Goal: Task Accomplishment & Management: Manage account settings

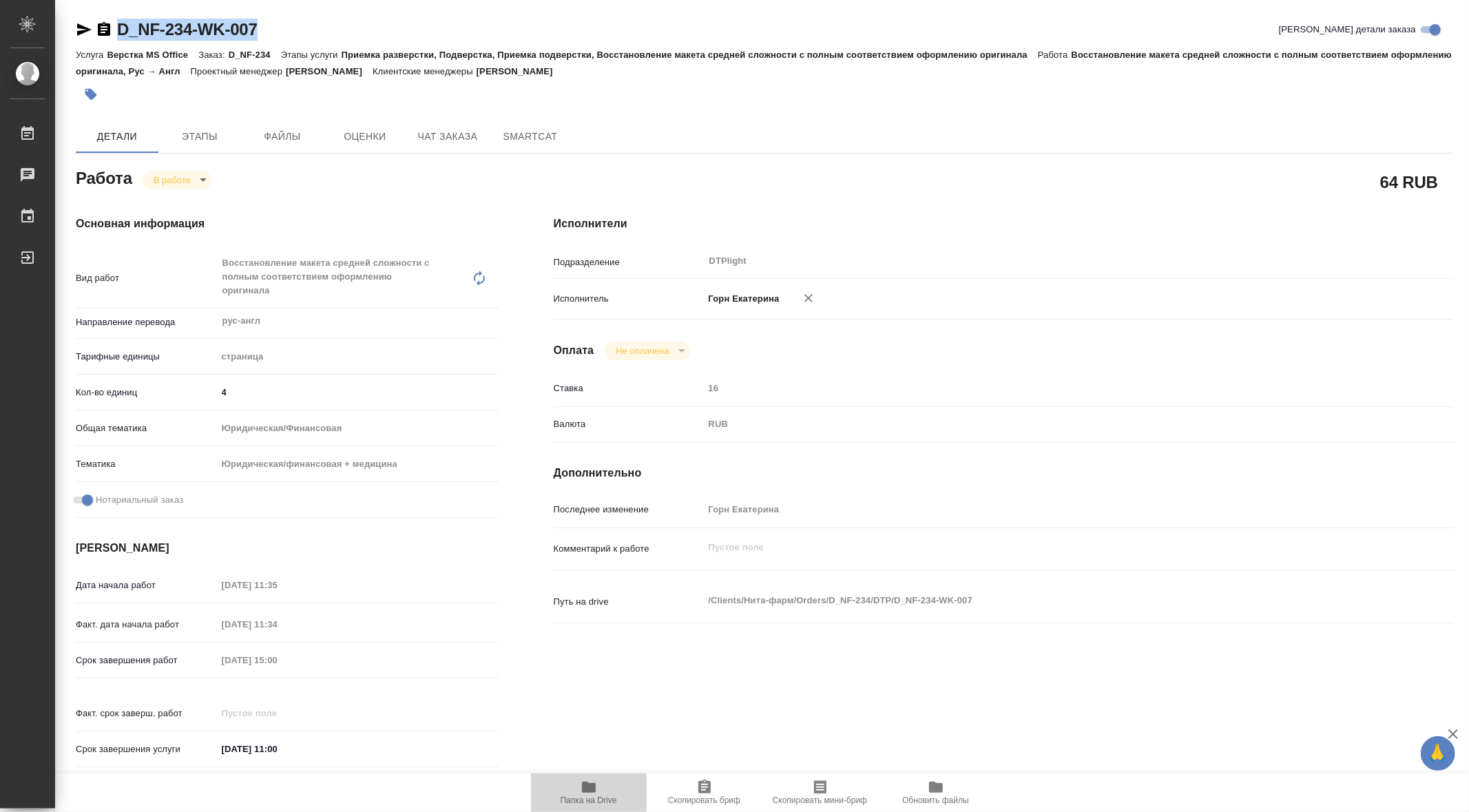
click at [577, 799] on span "Папка на Drive" at bounding box center [589, 801] width 57 height 10
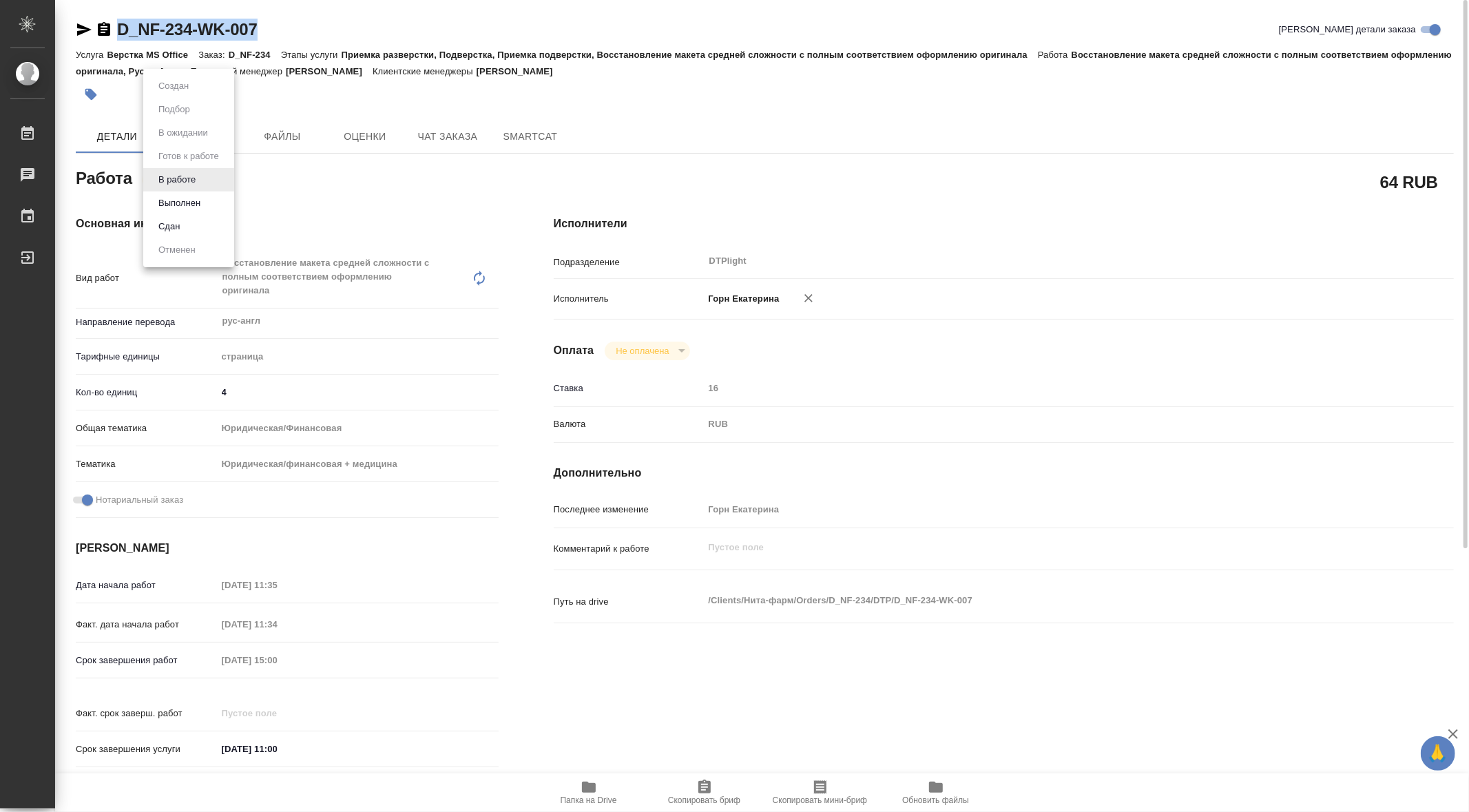
click at [196, 180] on body "🙏 .cls-1 fill:#fff; AWATERA Gorn Ekaterina Работы 0 Чаты График Выйти D_NF-234-…" at bounding box center [734, 406] width 1469 height 812
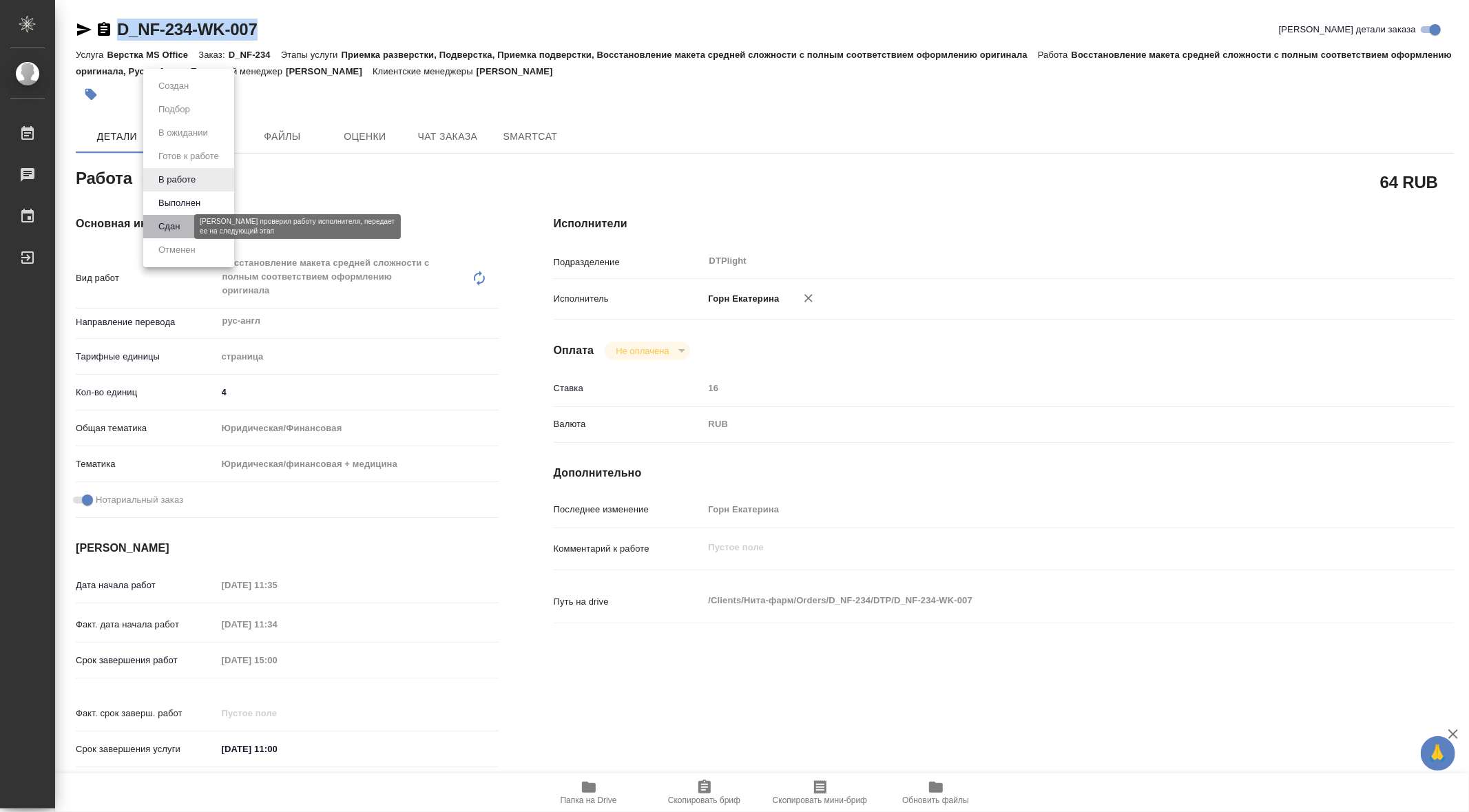
click at [173, 224] on button "Сдан" at bounding box center [169, 226] width 30 height 15
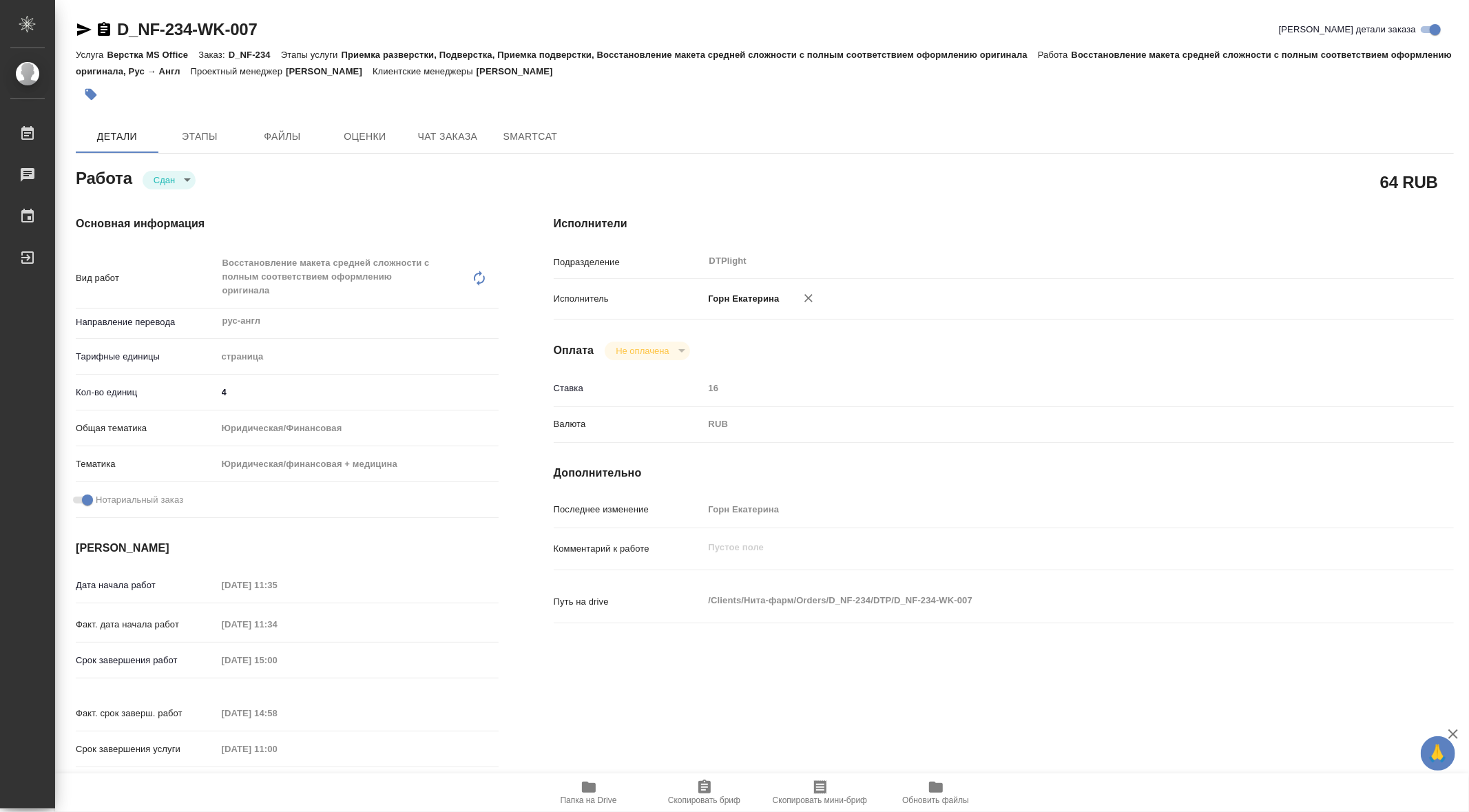
type textarea "x"
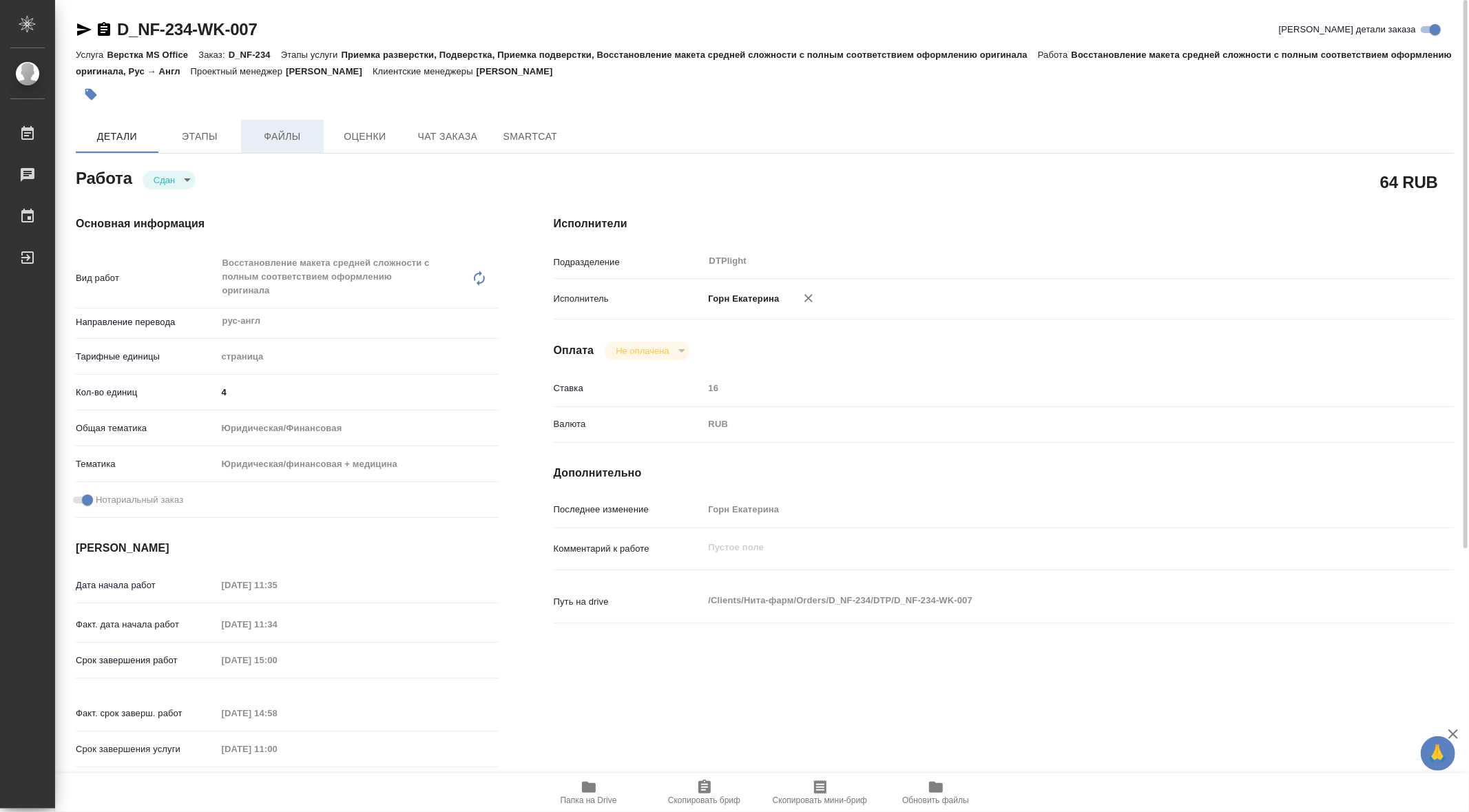
type textarea "x"
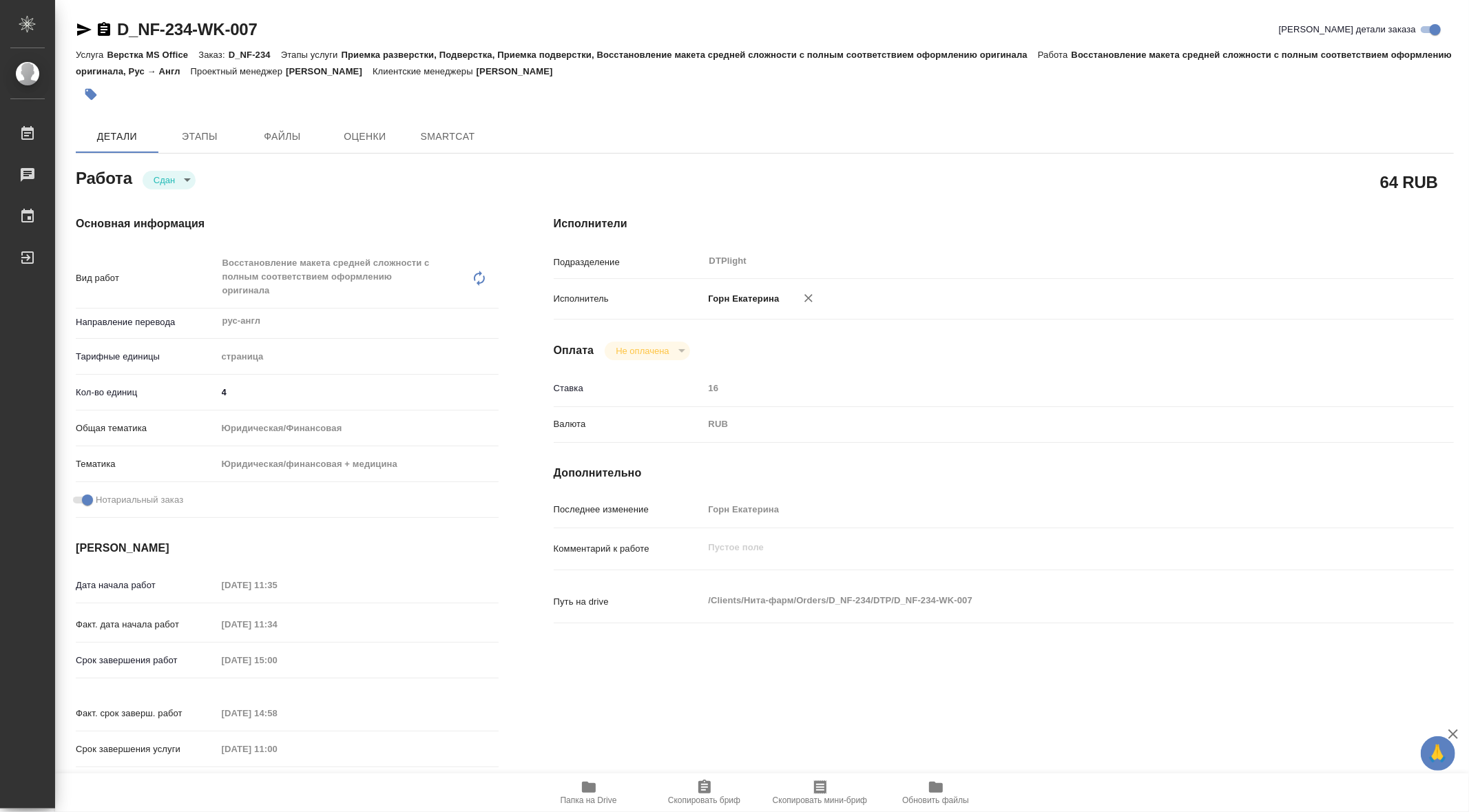
type textarea "x"
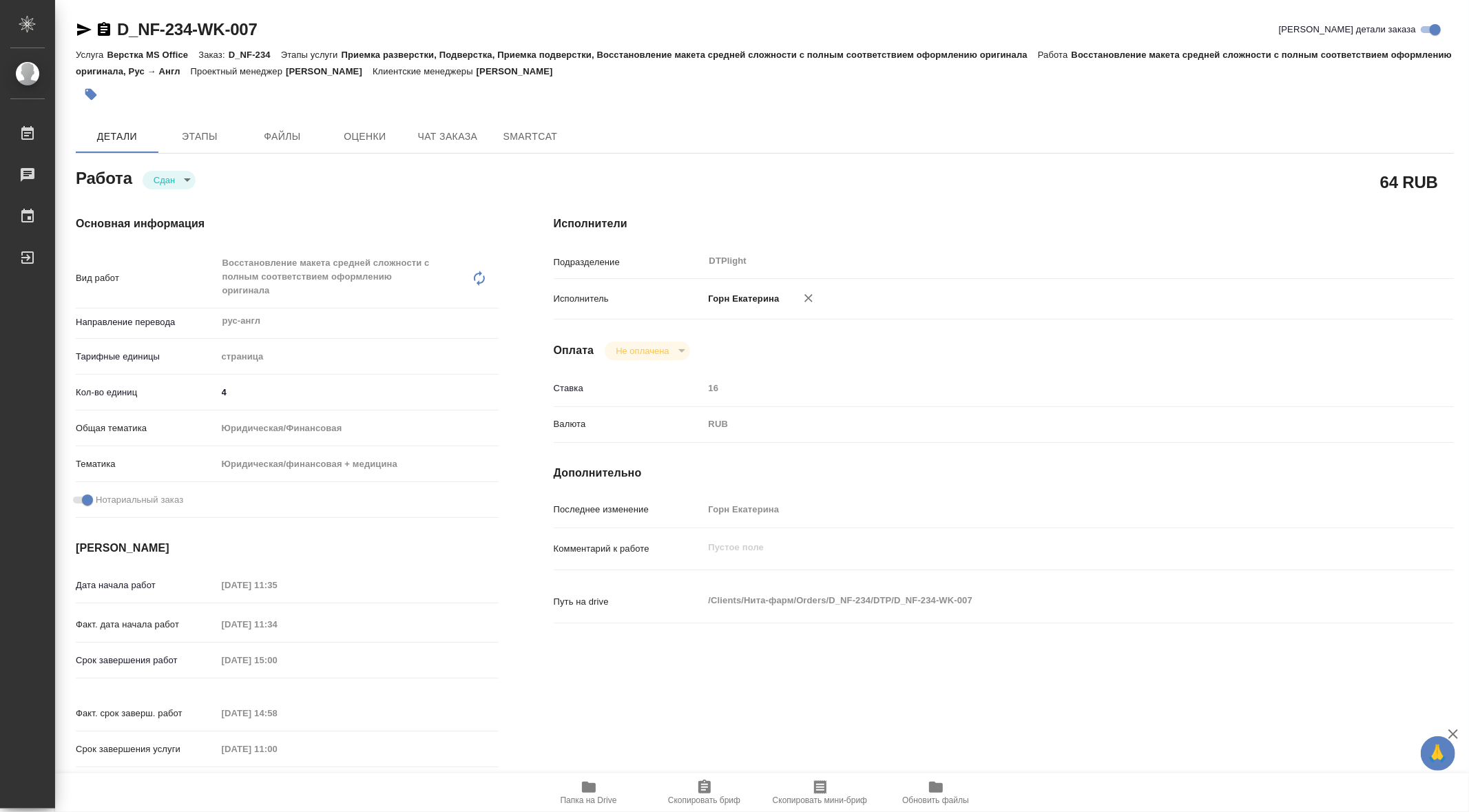
type textarea "x"
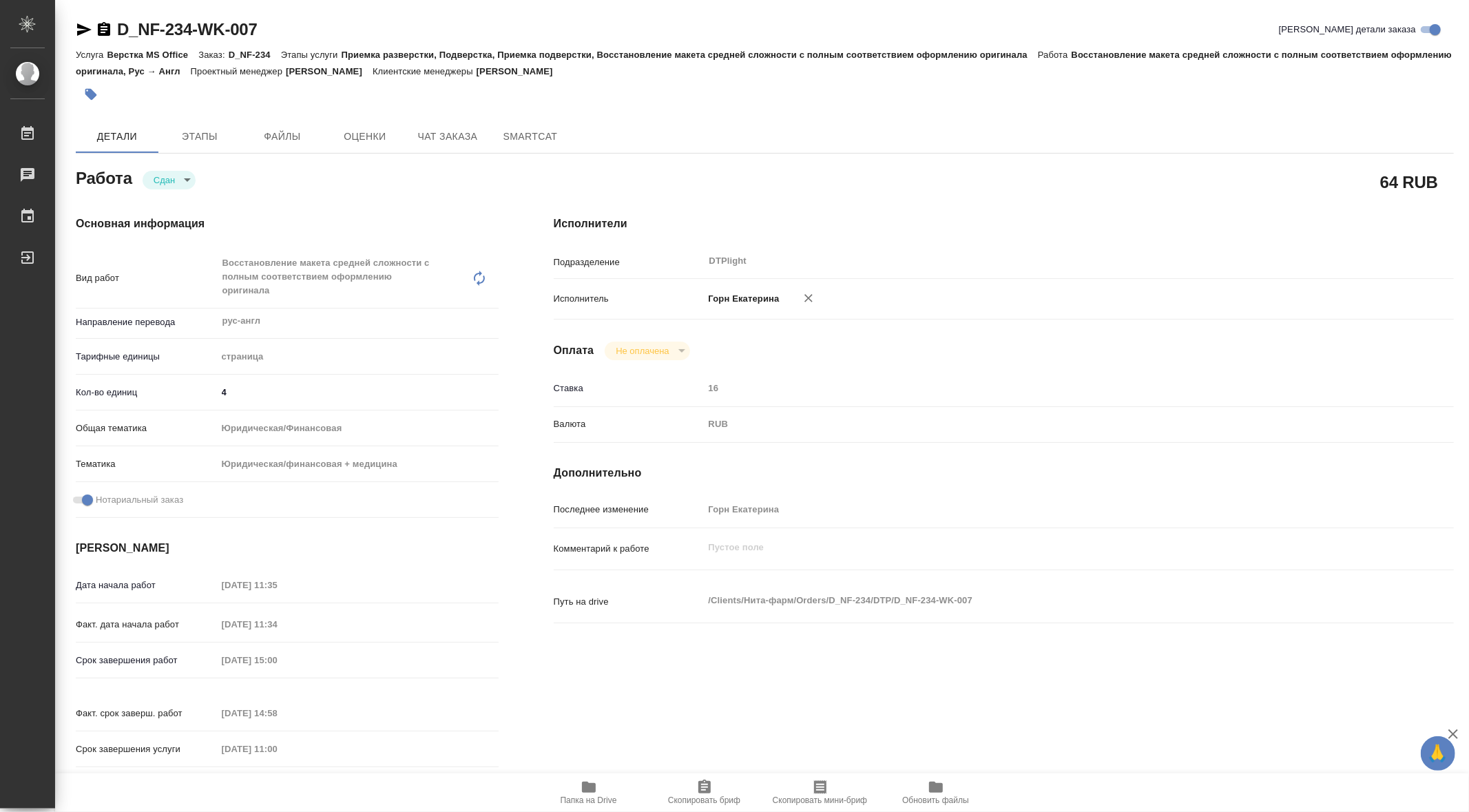
type textarea "x"
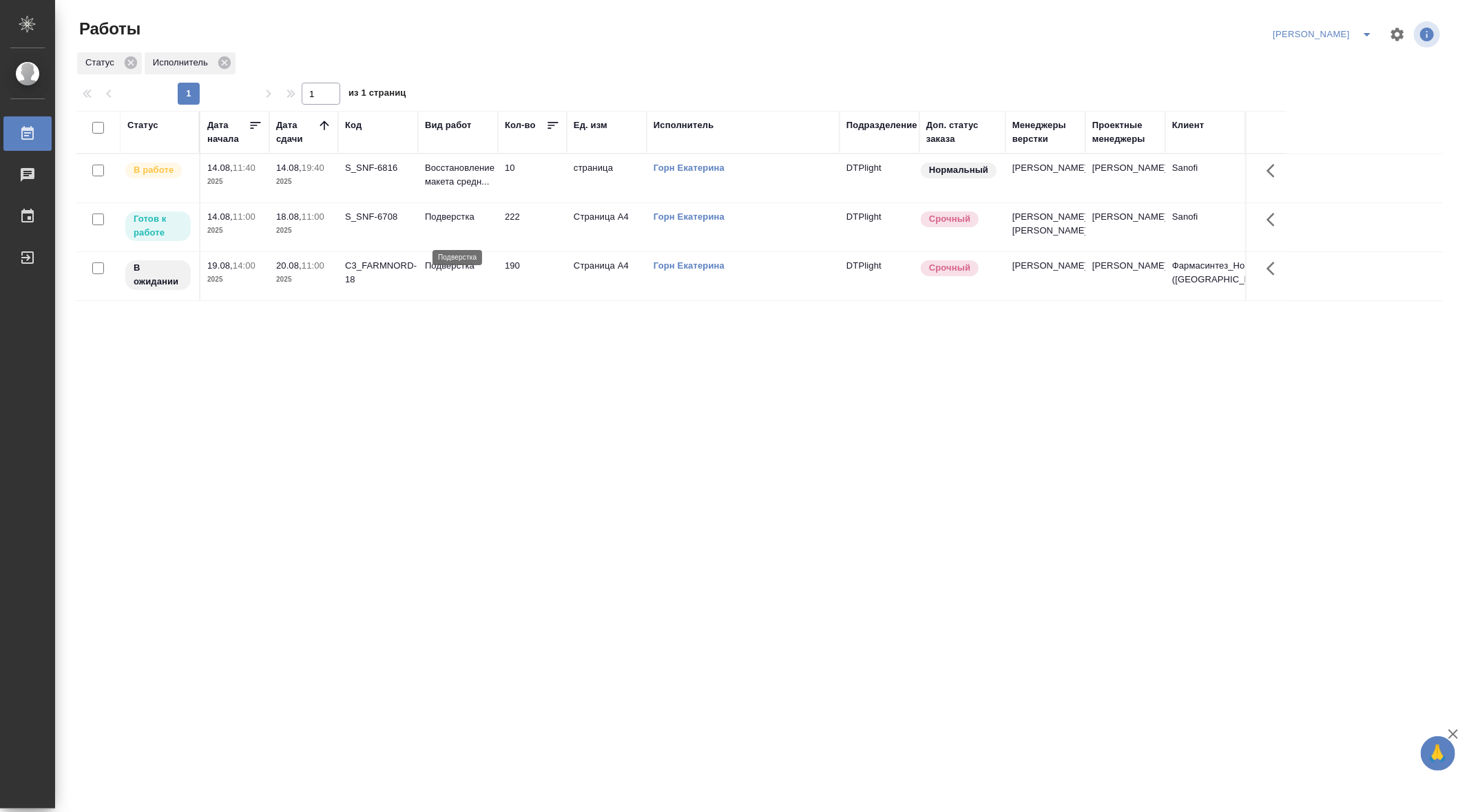
click at [454, 224] on p "Подверстка" at bounding box center [458, 217] width 66 height 14
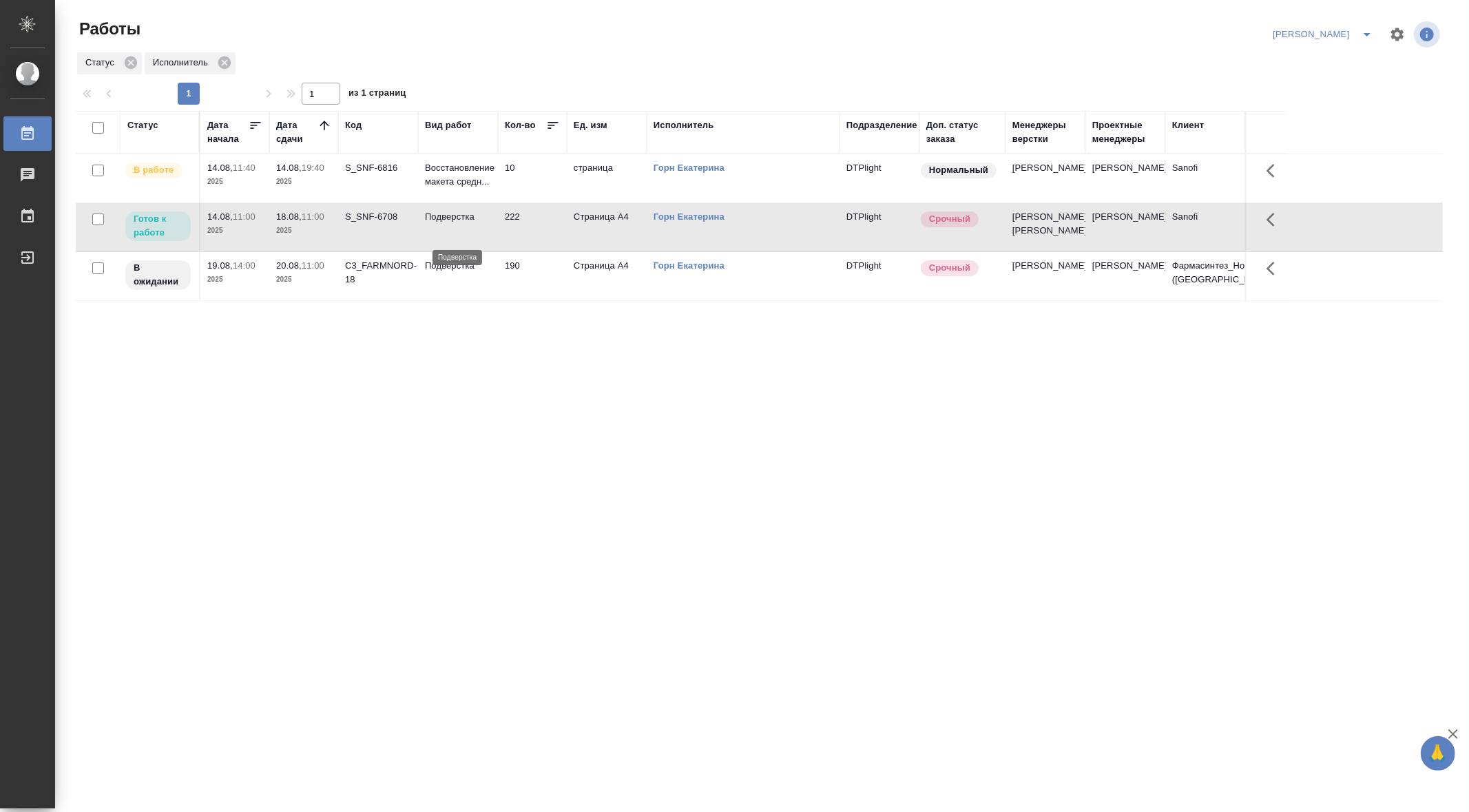
click at [454, 224] on p "Подверстка" at bounding box center [458, 217] width 66 height 14
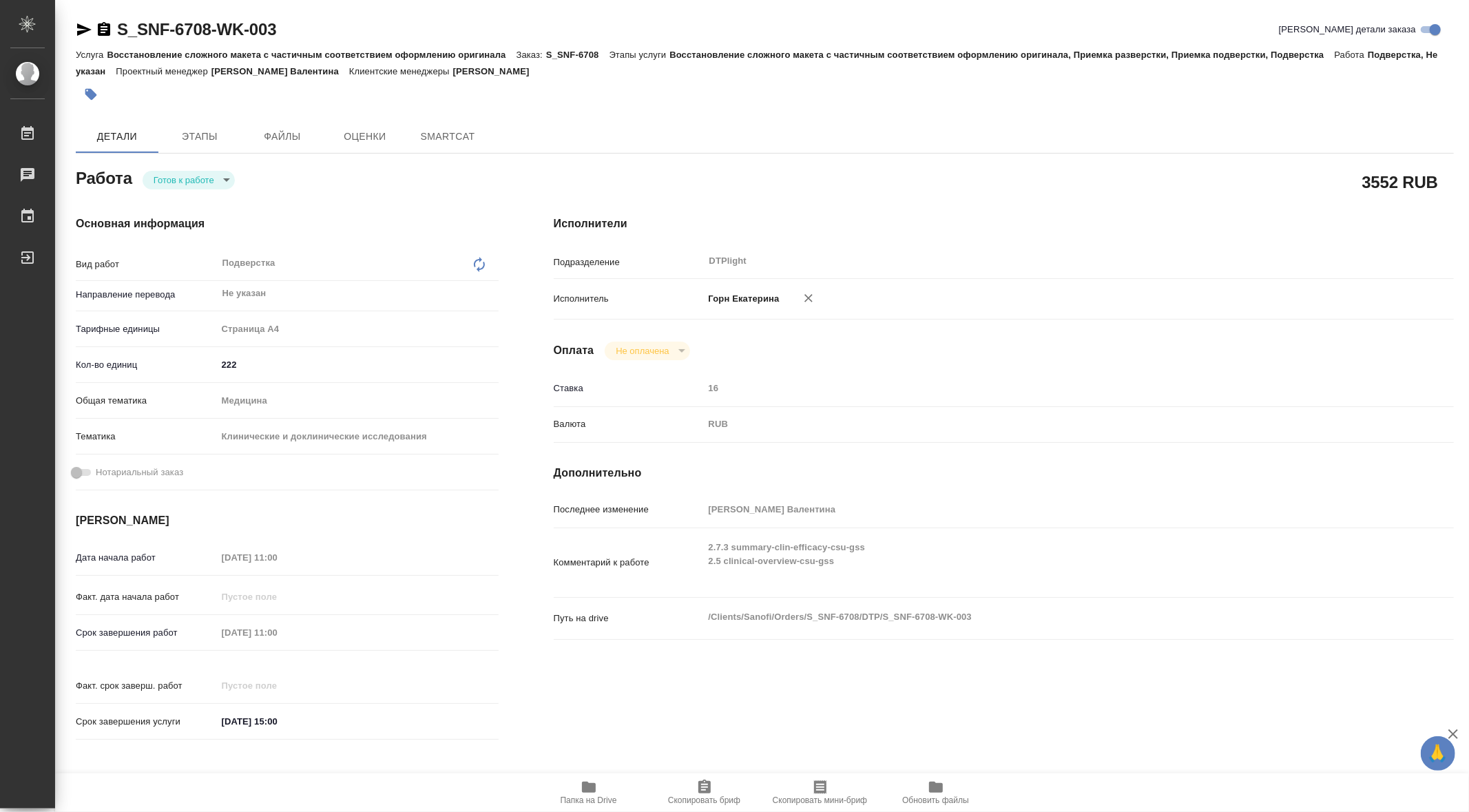
type textarea "x"
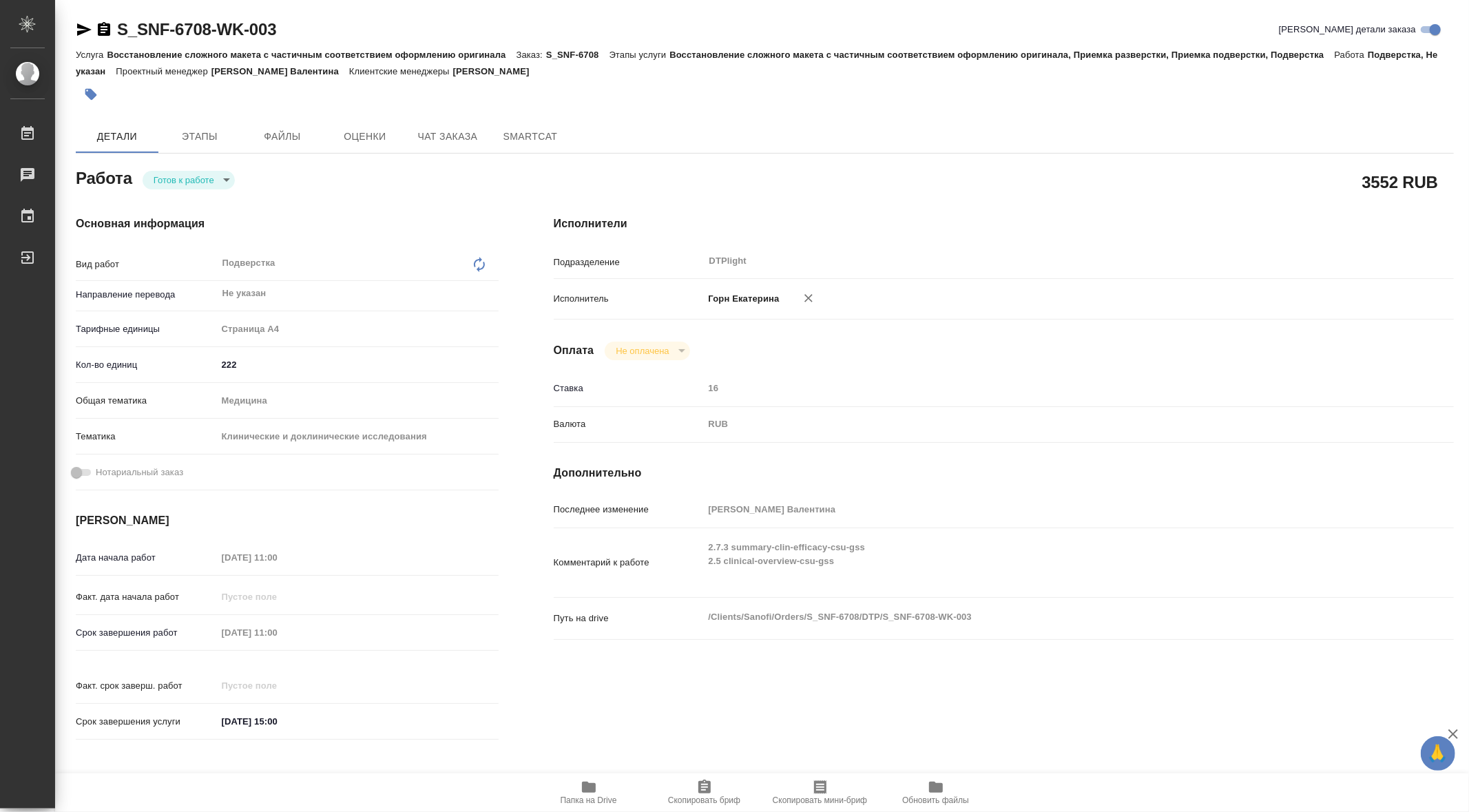
type textarea "x"
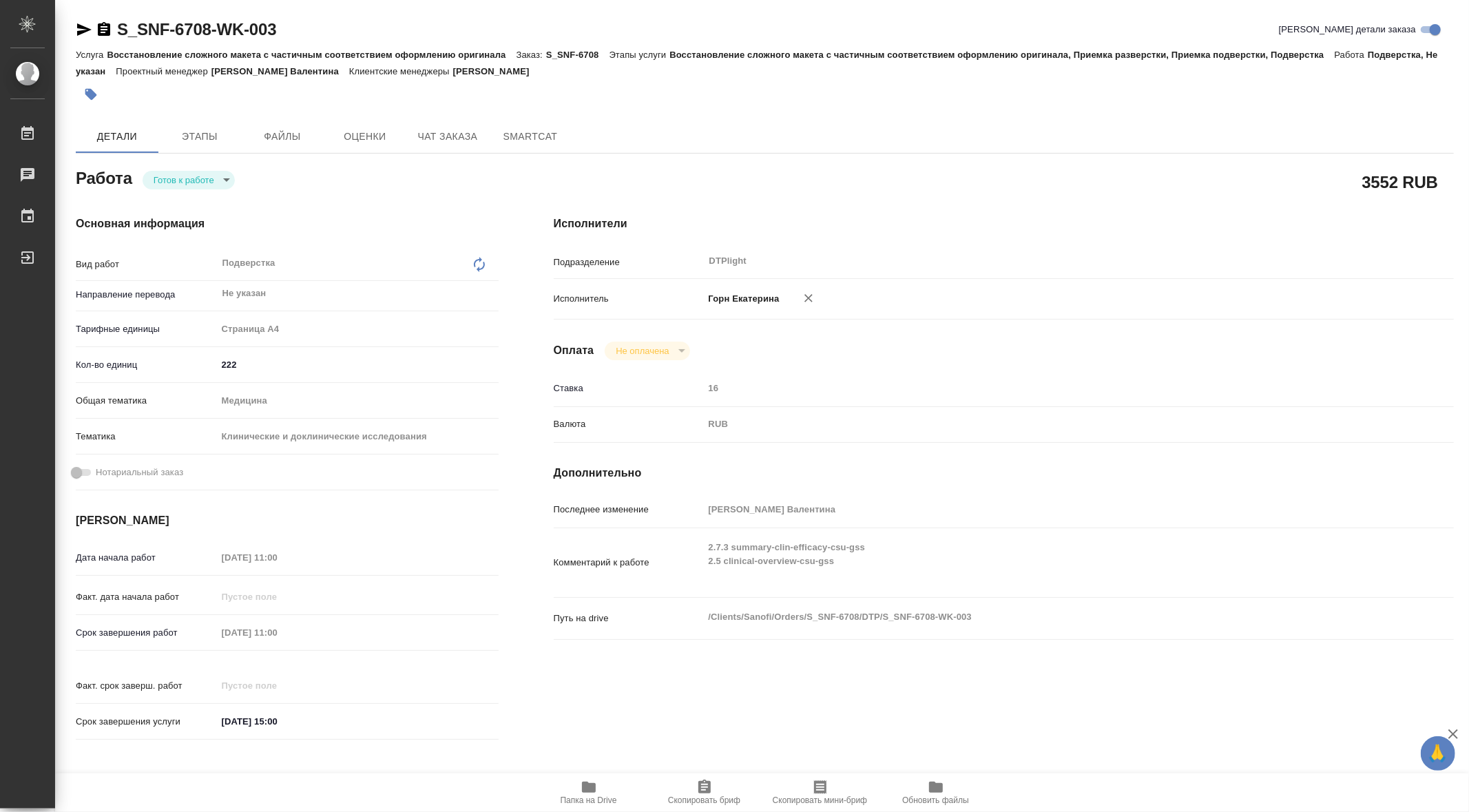
type textarea "x"
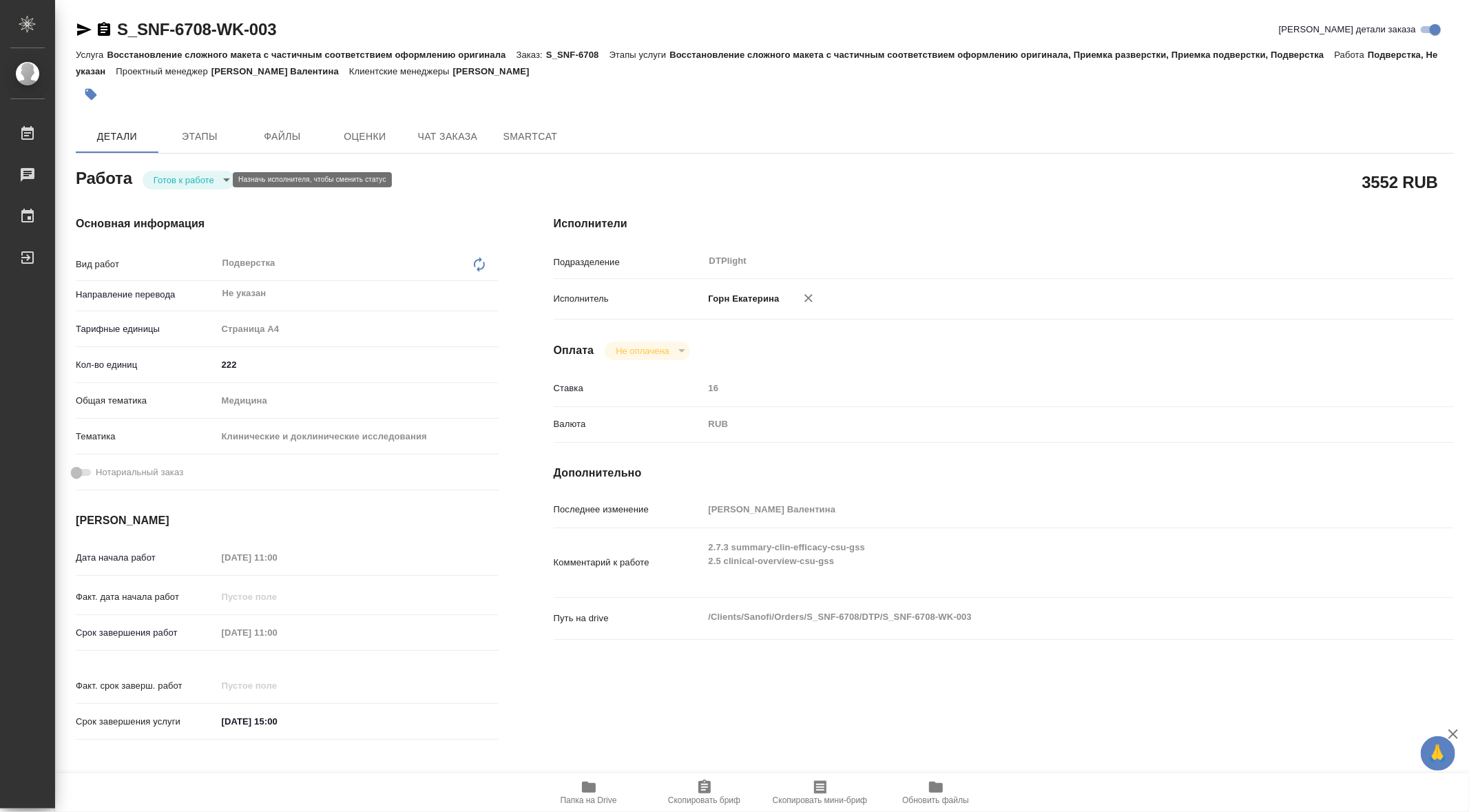
click at [217, 180] on body "🙏 .cls-1 fill:#fff; AWATERA Gorn Ekaterina Работы 0 Чаты График Выйти S_SNF-670…" at bounding box center [734, 406] width 1469 height 812
click at [189, 176] on button "В работе" at bounding box center [176, 180] width 45 height 15
type textarea "x"
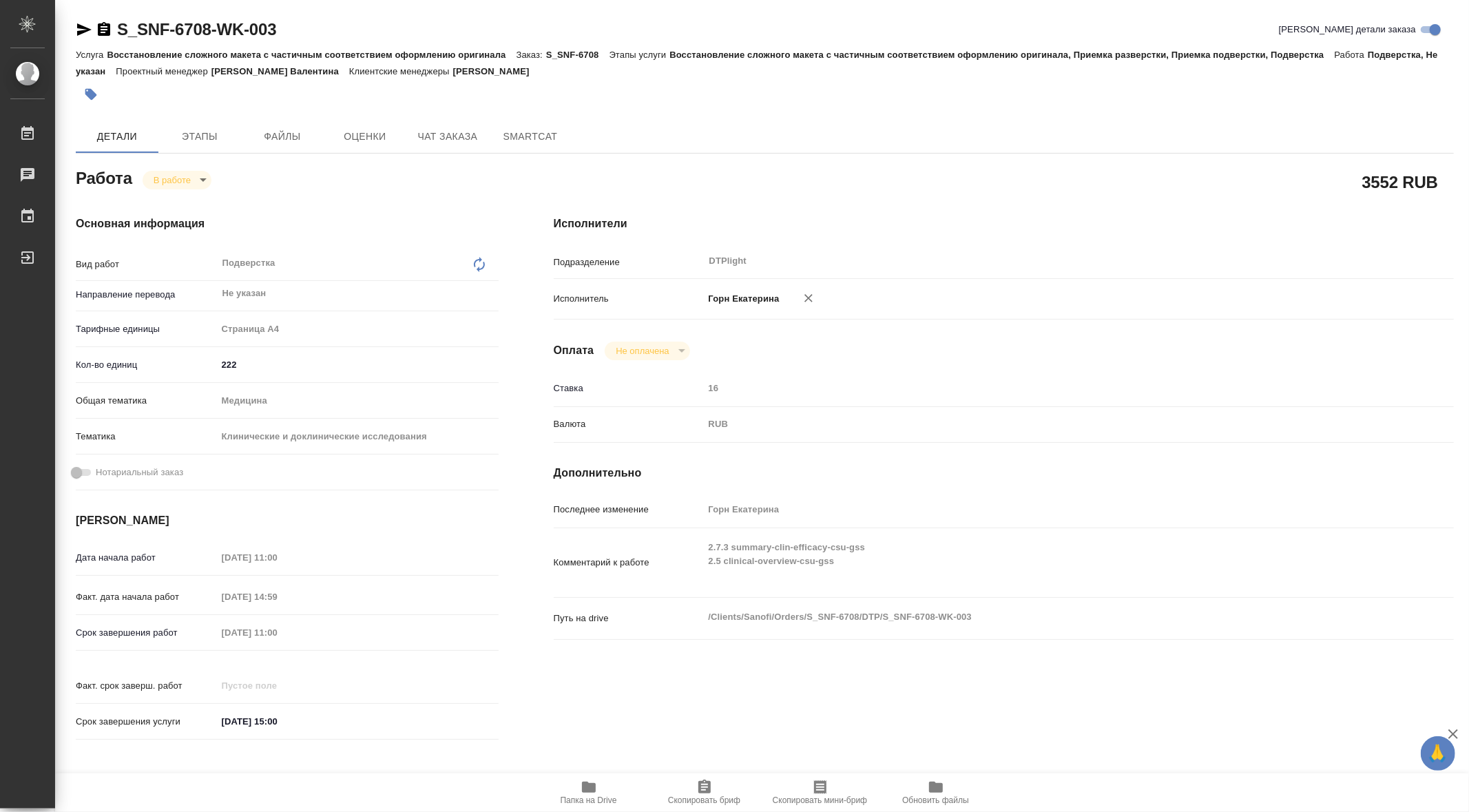
type textarea "x"
click at [587, 789] on icon "button" at bounding box center [589, 787] width 14 height 11
click at [203, 139] on span "Этапы" at bounding box center [199, 136] width 66 height 17
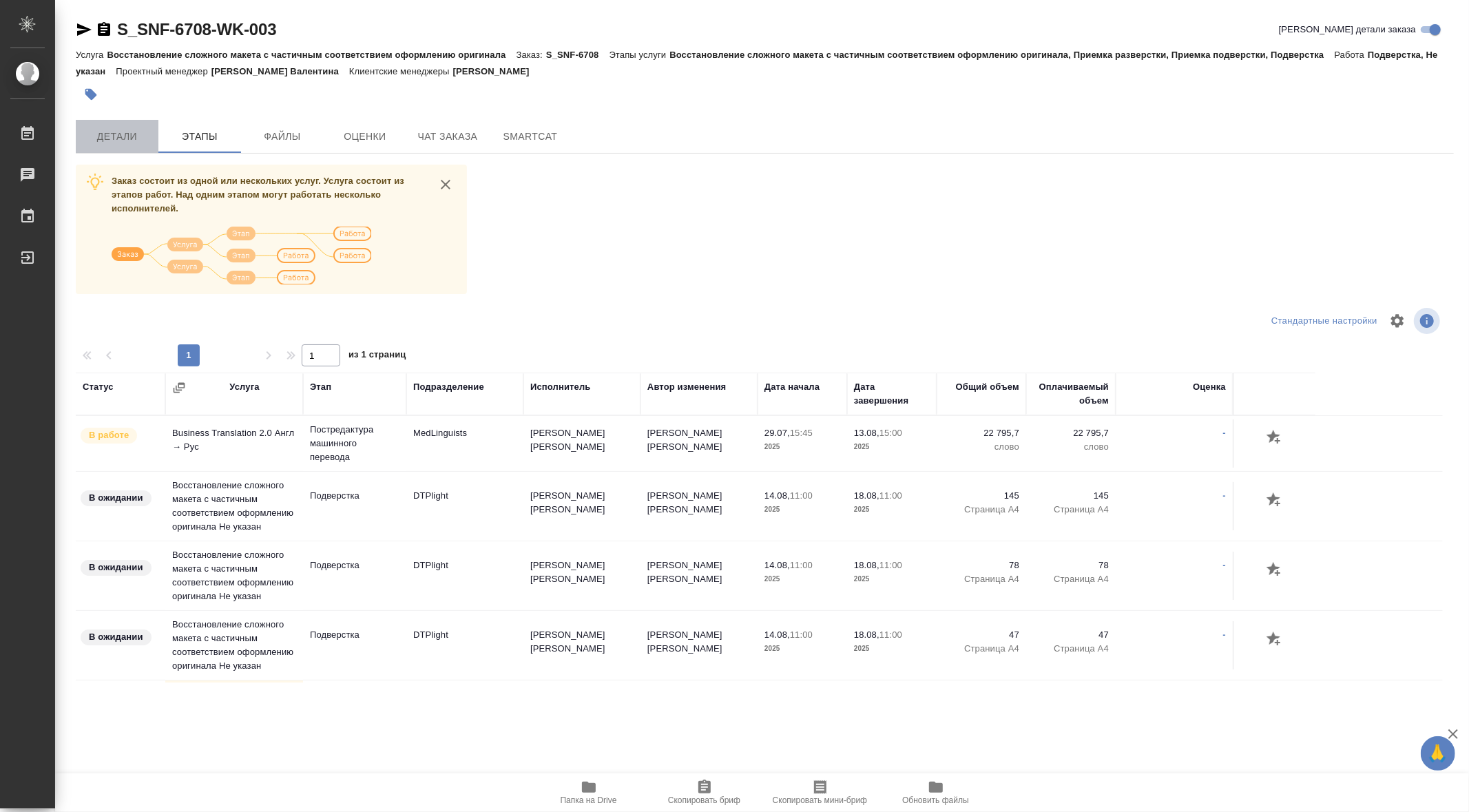
click at [115, 135] on span "Детали" at bounding box center [116, 136] width 66 height 17
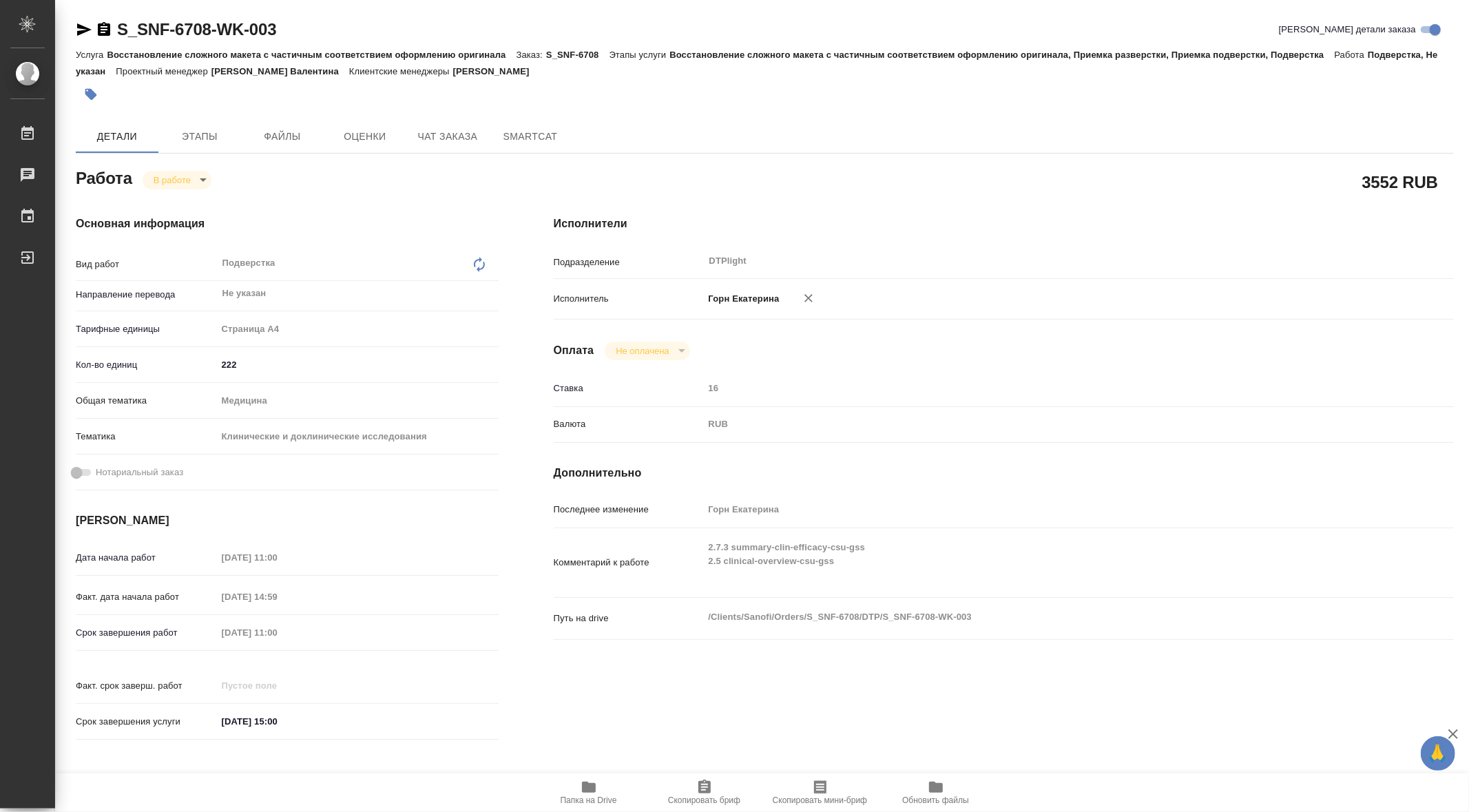
type textarea "x"
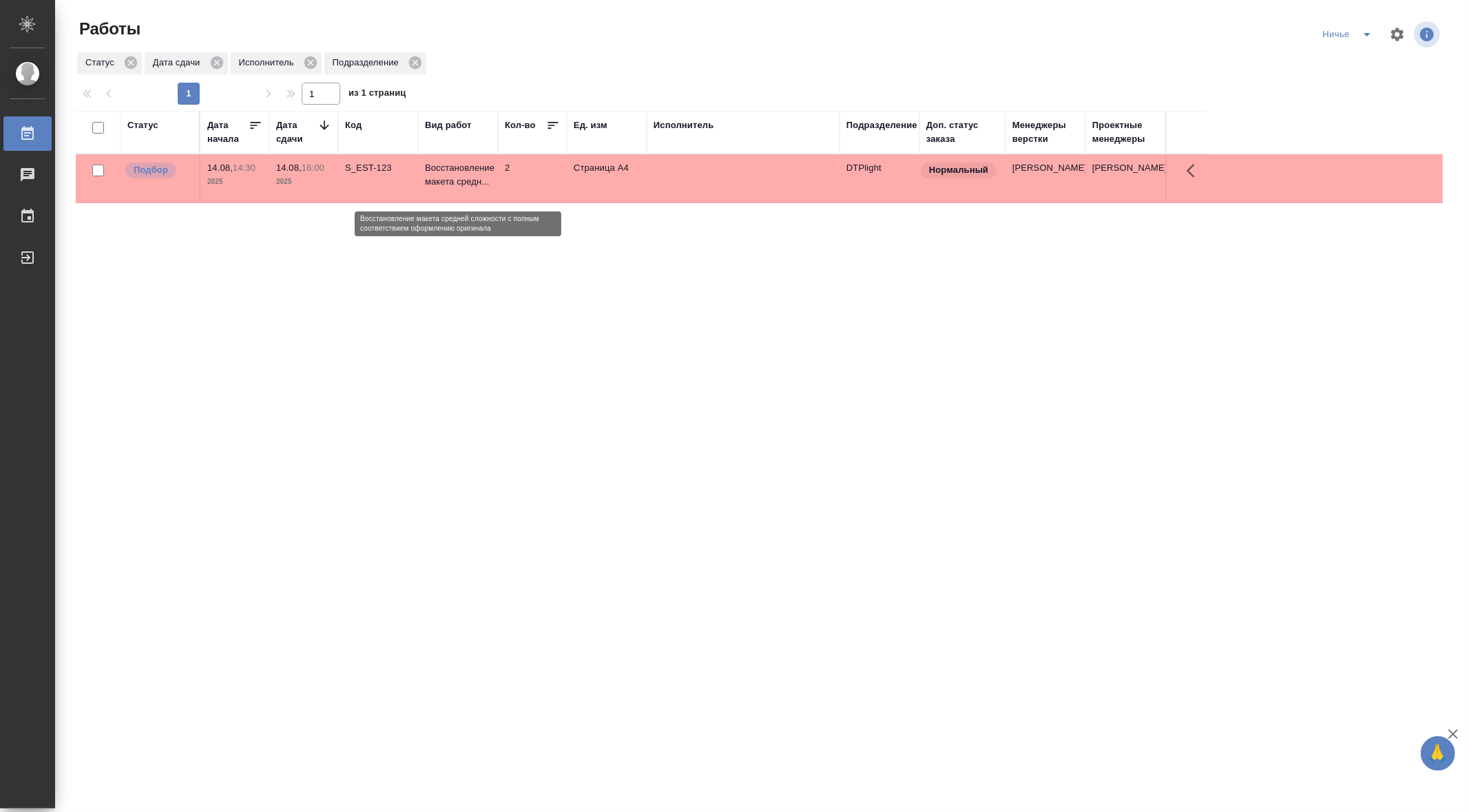
click at [445, 178] on p "Восстановление макета средн..." at bounding box center [458, 176] width 66 height 28
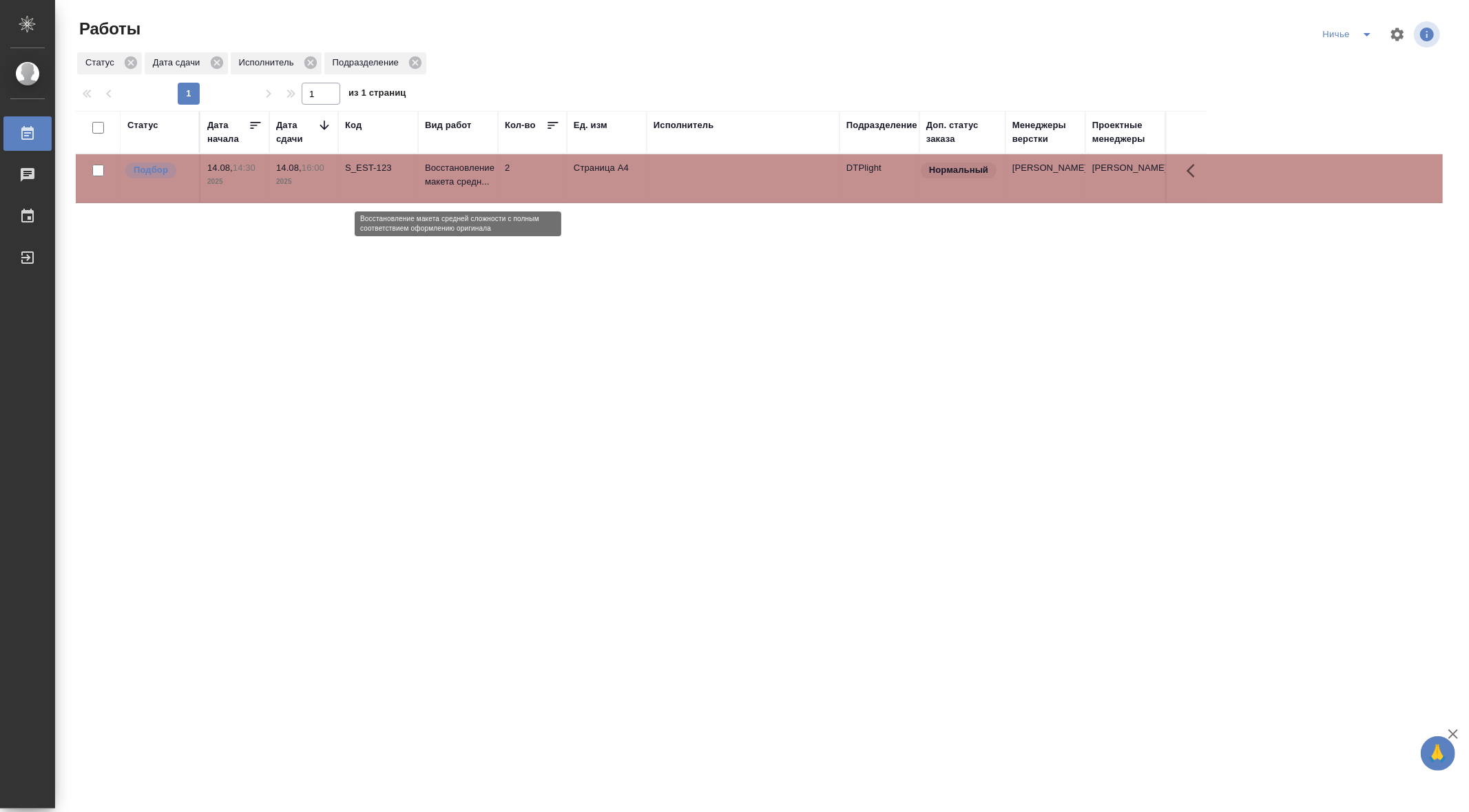
click at [445, 178] on p "Восстановление макета средн..." at bounding box center [458, 176] width 66 height 28
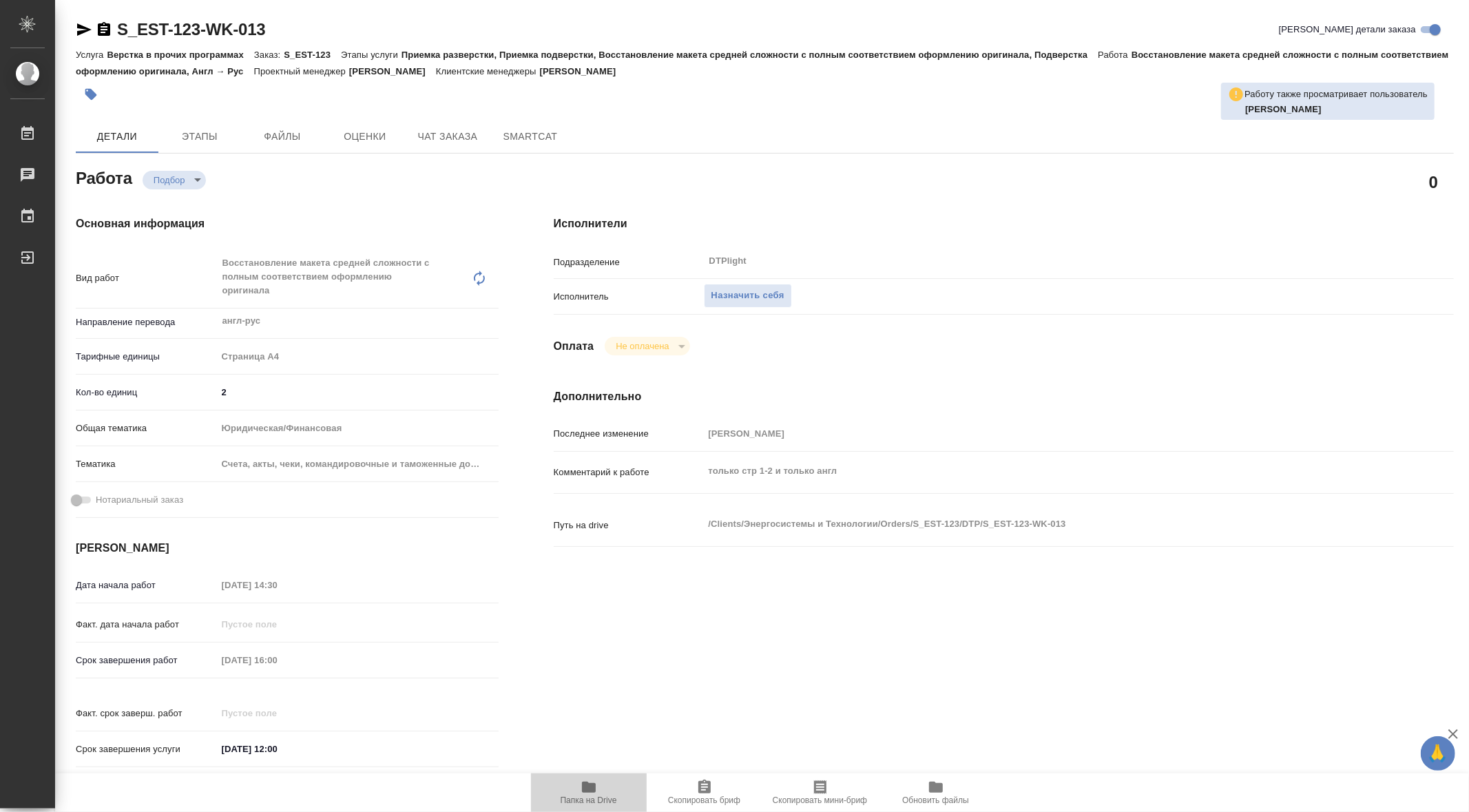
click at [595, 792] on icon "button" at bounding box center [589, 787] width 16 height 16
click at [764, 289] on span "Назначить себя" at bounding box center [748, 295] width 73 height 16
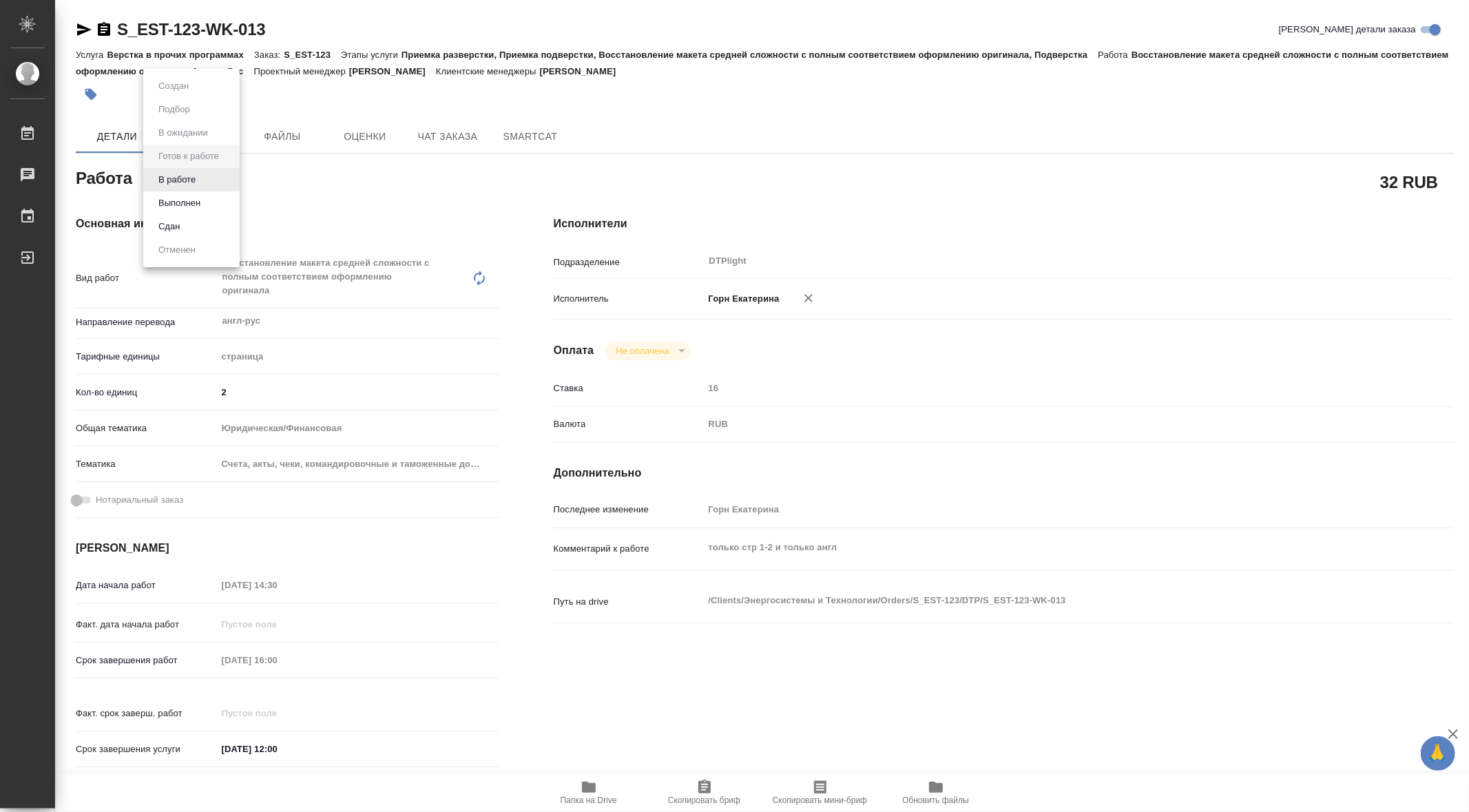
click at [217, 183] on body "🙏 .cls-1 fill:#fff; AWATERA [PERSON_NAME] Чаты График Выйти S_EST-123-WK-013 Кр…" at bounding box center [734, 406] width 1469 height 812
click at [201, 179] on li "В работе" at bounding box center [192, 180] width 97 height 24
type textarea "x"
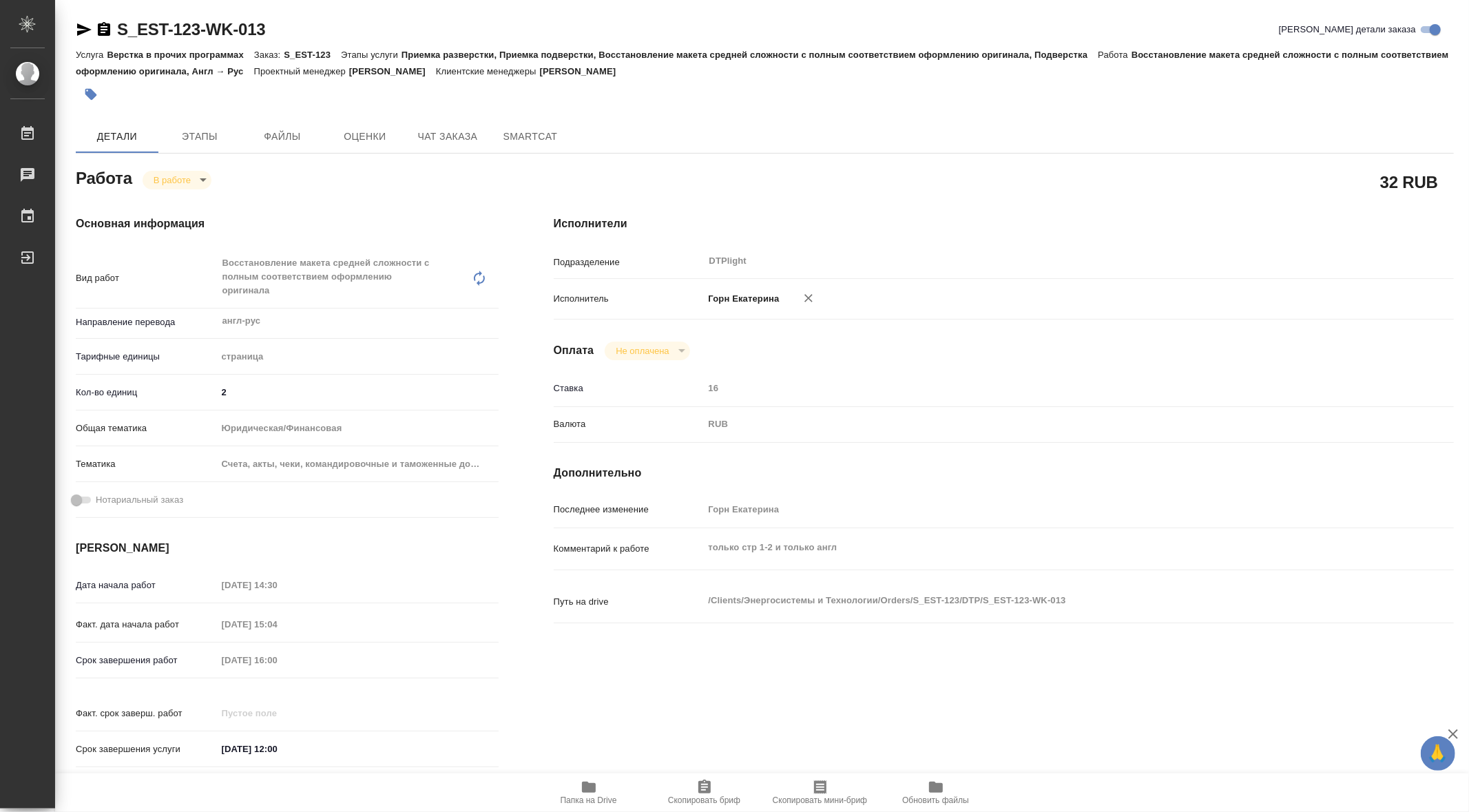
type textarea "x"
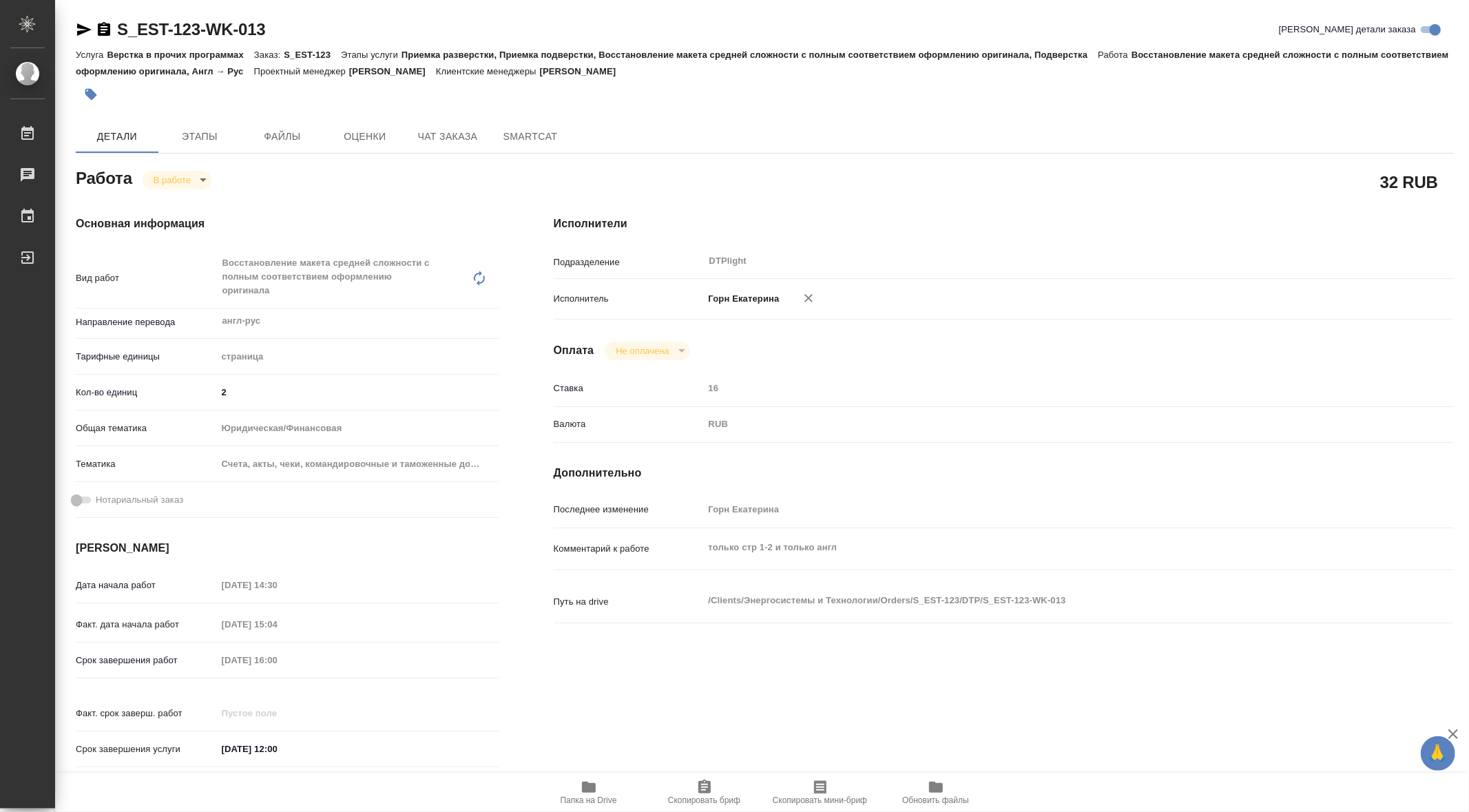
type textarea "x"
drag, startPoint x: 116, startPoint y: 12, endPoint x: 284, endPoint y: 30, distance: 169.0
click at [284, 30] on div "S_EST-123-WK-013 Кратко детали заказа Услуга Верстка в прочих программах Заказ:…" at bounding box center [764, 608] width 1394 height 1216
copy link "S_EST-123-WK-013"
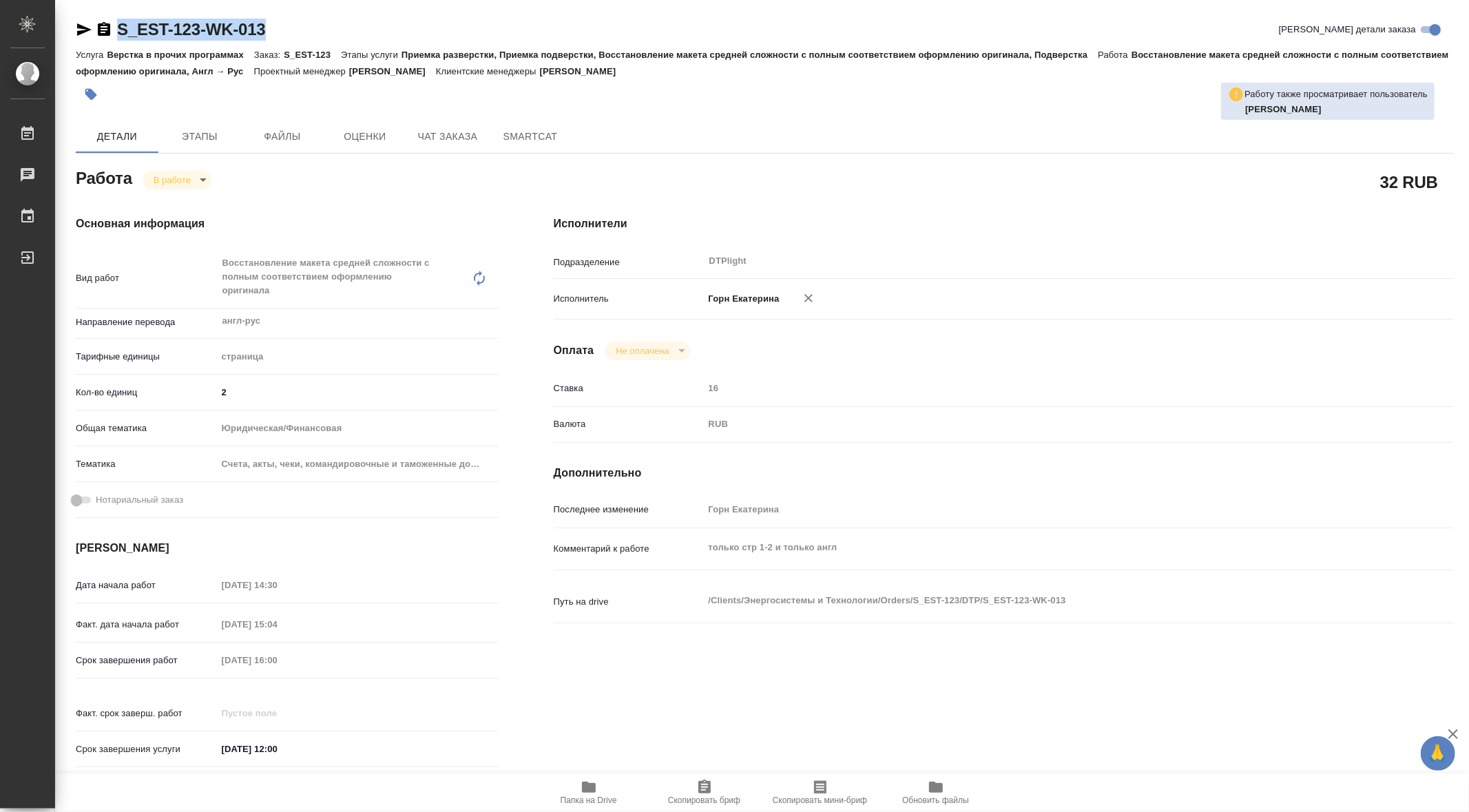
type textarea "x"
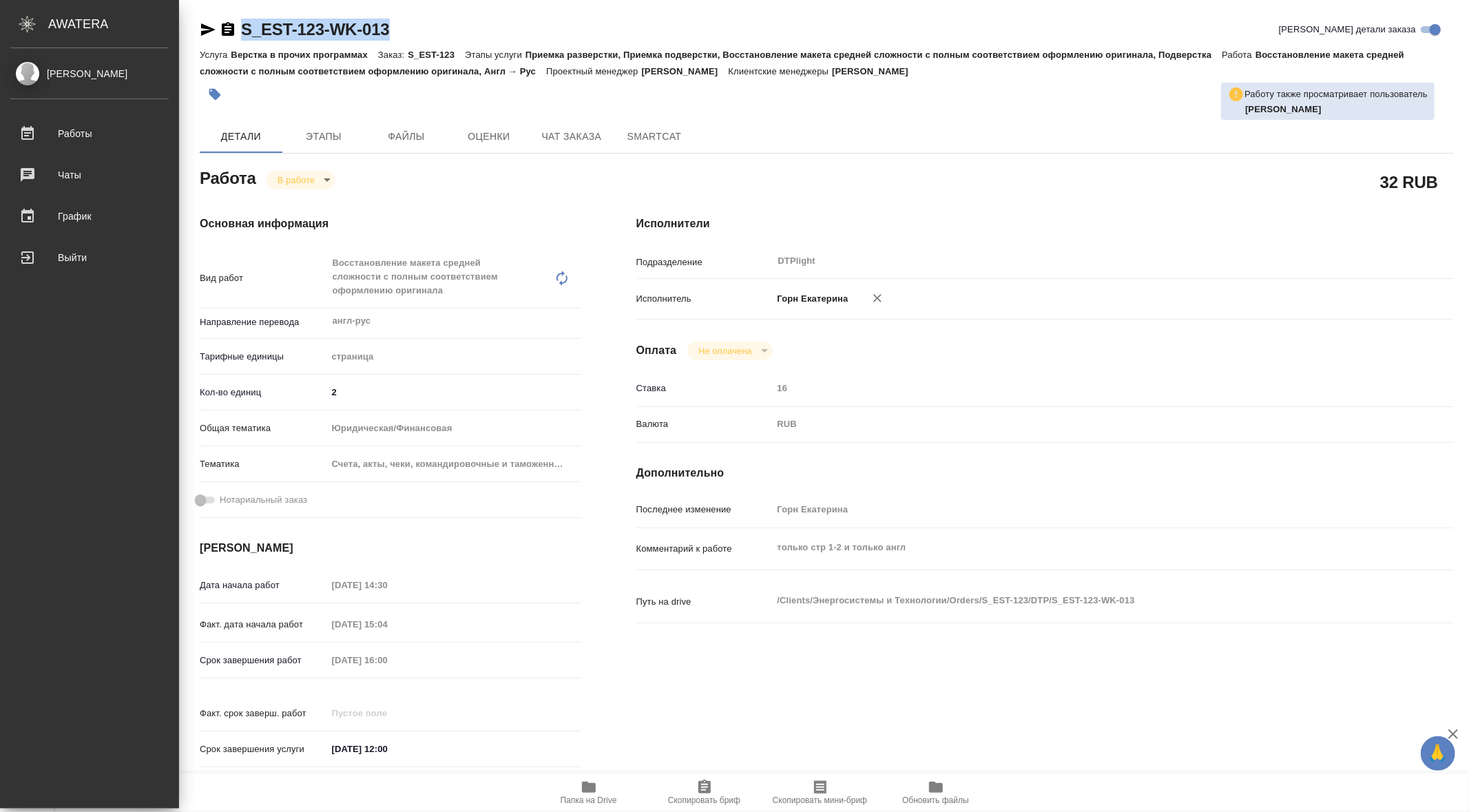
type textarea "x"
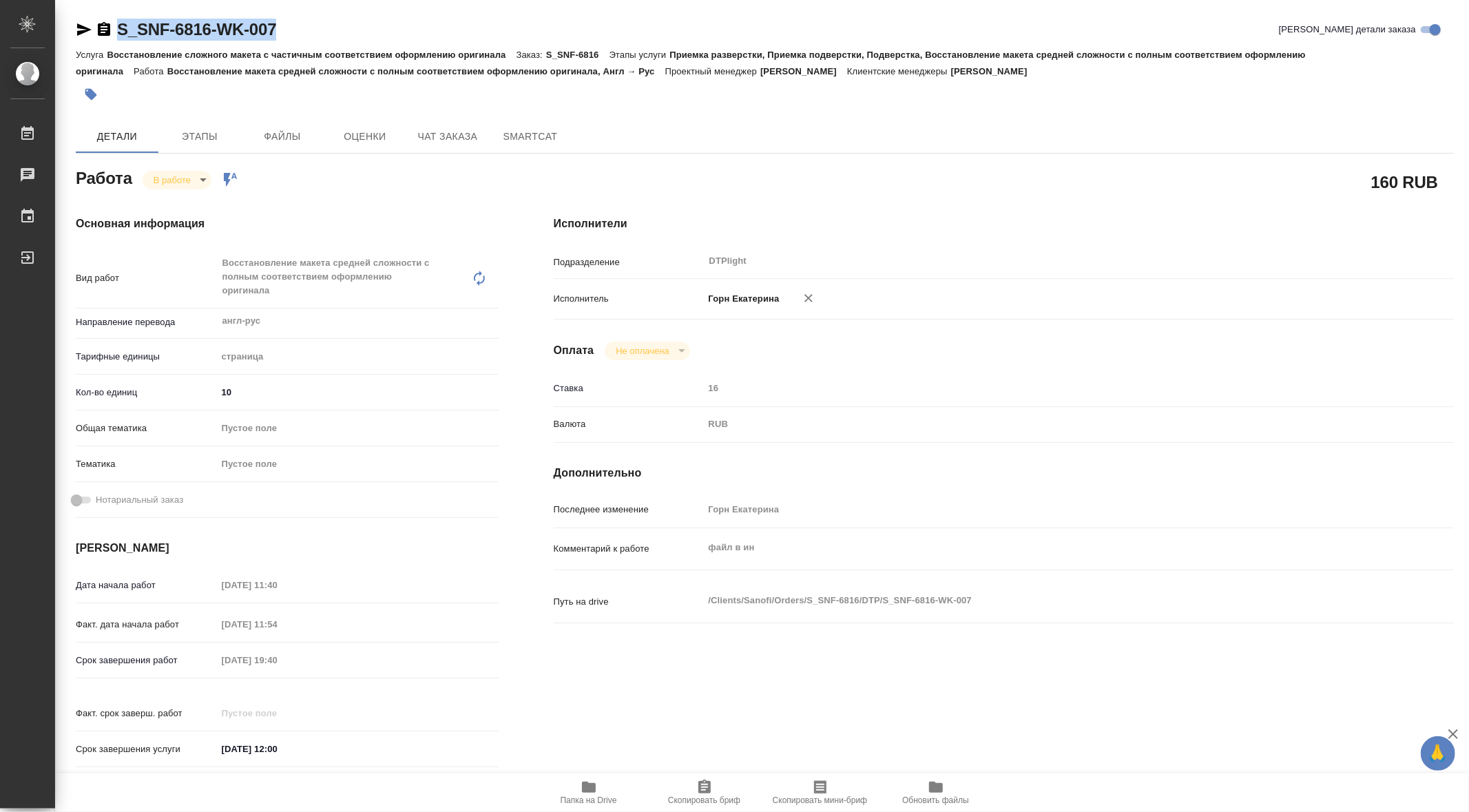
drag, startPoint x: 114, startPoint y: 4, endPoint x: 290, endPoint y: 32, distance: 178.2
click at [290, 32] on div "S_SNF-6816-WK-007 Кратко детали заказа Услуга Восстановление сложного макета с …" at bounding box center [764, 608] width 1394 height 1216
copy link "S_SNF-6816-WK-007"
